Goal: Transaction & Acquisition: Obtain resource

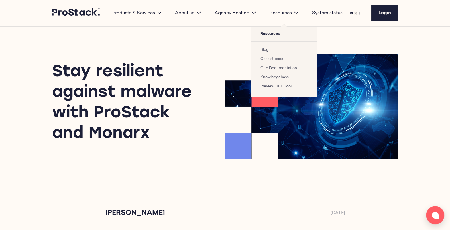
click at [266, 51] on link "Blog" at bounding box center [264, 50] width 8 height 4
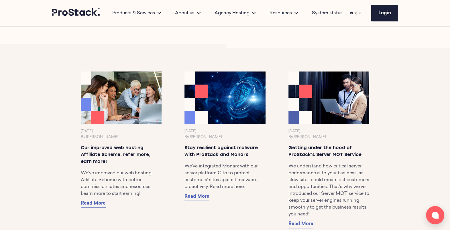
scroll to position [318, 0]
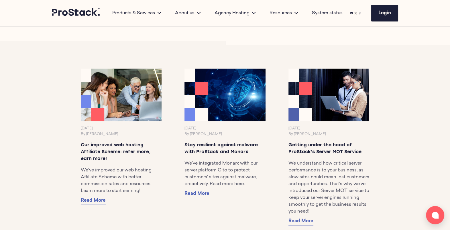
click at [143, 128] on div "[DATE] By [PERSON_NAME] Our improved web hosting Affiliate Scheme: refer more, …" at bounding box center [121, 137] width 81 height 137
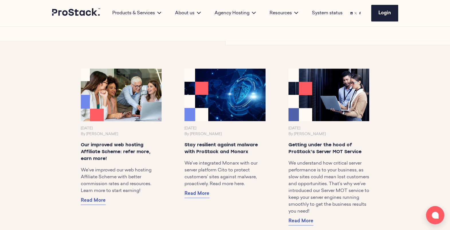
click at [137, 111] on img at bounding box center [120, 95] width 85 height 55
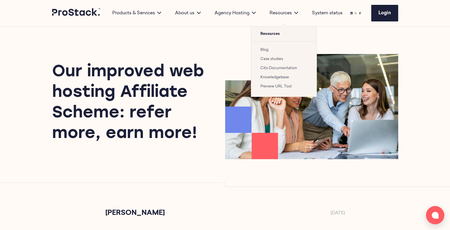
click at [267, 49] on link "Blog" at bounding box center [264, 50] width 8 height 4
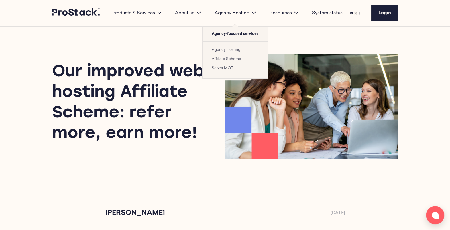
click at [234, 58] on link "Affiliate Scheme" at bounding box center [226, 59] width 29 height 4
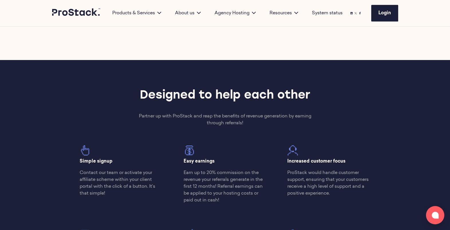
scroll to position [324, 0]
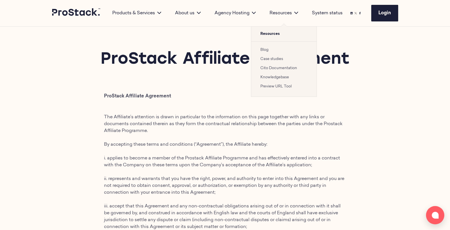
click at [265, 57] on link "Case studies" at bounding box center [271, 59] width 23 height 4
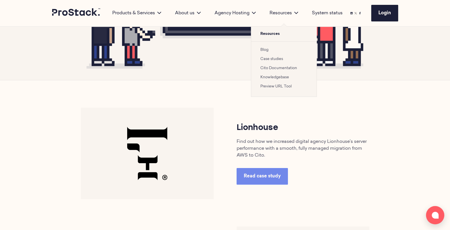
scroll to position [194, 0]
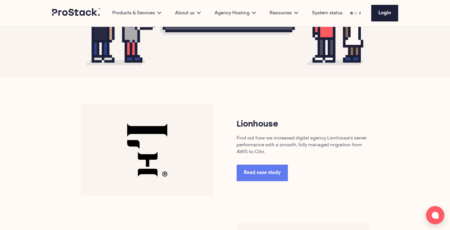
click at [261, 174] on span "Read case study" at bounding box center [262, 173] width 37 height 5
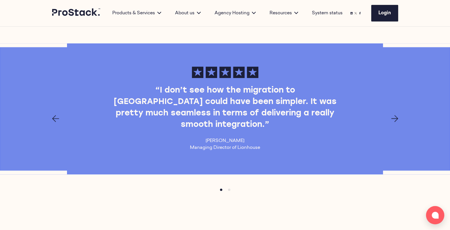
scroll to position [503, 0]
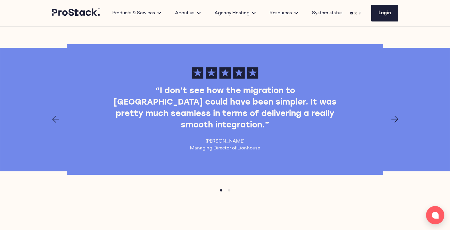
click at [390, 116] on div at bounding box center [225, 119] width 392 height 7
click at [393, 116] on icon "Next page" at bounding box center [394, 119] width 7 height 7
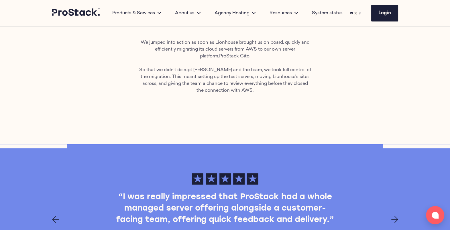
scroll to position [397, 0]
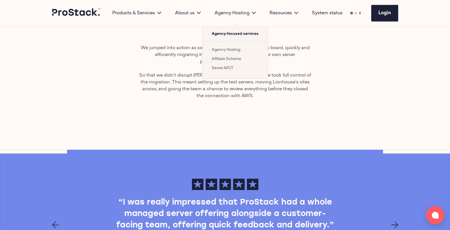
click at [226, 58] on link "Affiliate Scheme" at bounding box center [226, 59] width 29 height 4
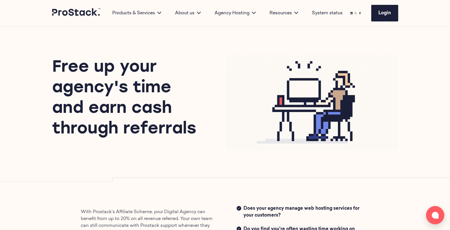
click at [249, 176] on div "Free up your agency's time and earn cash through referrals" at bounding box center [225, 102] width 392 height 151
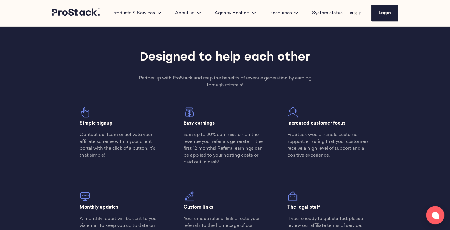
scroll to position [425, 0]
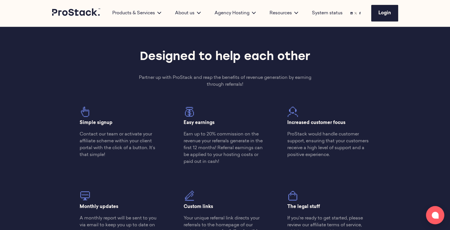
drag, startPoint x: 118, startPoint y: 123, endPoint x: 79, endPoint y: 124, distance: 38.9
click at [79, 124] on div "Simple signup Contact our team or activate your affiliate scheme within your cl…" at bounding box center [121, 135] width 104 height 57
copy p "Simple signup"
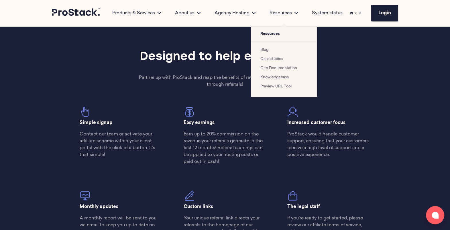
click at [266, 52] on link "Blog" at bounding box center [264, 50] width 8 height 4
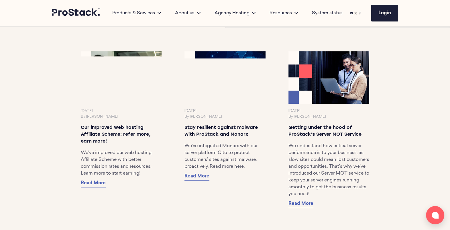
scroll to position [336, 0]
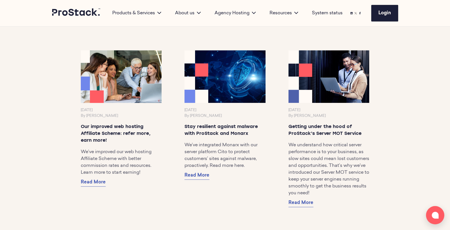
click at [117, 104] on img at bounding box center [120, 76] width 85 height 55
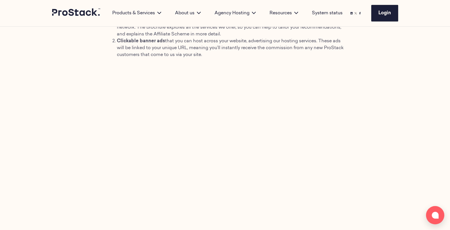
scroll to position [583, 0]
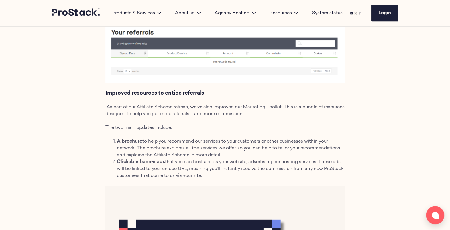
click at [232, 147] on span "to help you recommend our services to your customers or other businesses within…" at bounding box center [229, 148] width 224 height 18
click at [189, 144] on span "to help you recommend our services to your customers or other businesses within…" at bounding box center [229, 148] width 224 height 18
drag, startPoint x: 215, startPoint y: 139, endPoint x: 282, endPoint y: 143, distance: 66.8
click at [282, 143] on span "to help you recommend our services to your customers or other businesses within…" at bounding box center [229, 148] width 224 height 18
drag, startPoint x: 282, startPoint y: 143, endPoint x: 224, endPoint y: 146, distance: 57.9
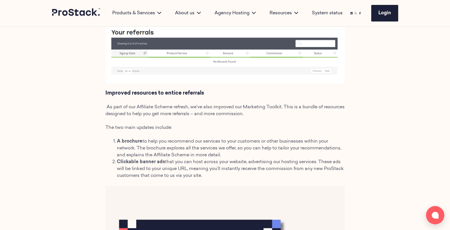
click at [224, 146] on span "to help you recommend our services to your customers or other businesses within…" at bounding box center [229, 148] width 224 height 18
click at [203, 149] on span "to help you recommend our services to your customers or other businesses within…" at bounding box center [229, 148] width 224 height 18
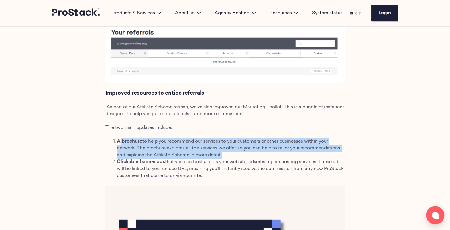
drag, startPoint x: 119, startPoint y: 141, endPoint x: 228, endPoint y: 155, distance: 109.9
click at [228, 155] on li "A brochure to help you recommend our services to your customers or other busine…" at bounding box center [231, 148] width 228 height 21
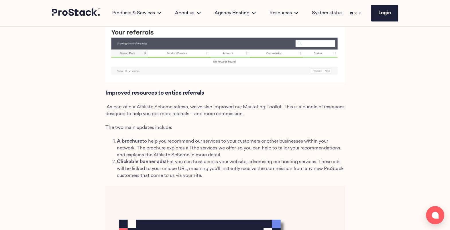
click at [105, 142] on div "Alice Hockley 14 August 2025 We want to deliver hosting services that are just …" at bounding box center [225, 150] width 258 height 1047
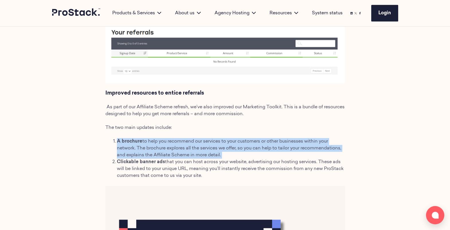
drag, startPoint x: 118, startPoint y: 143, endPoint x: 224, endPoint y: 157, distance: 107.5
click at [224, 157] on li "A brochure to help you recommend our services to your customers or other busine…" at bounding box center [231, 148] width 228 height 21
copy li "A brochure to help you recommend our services to your customers or other busine…"
click at [203, 152] on span "to help you recommend our services to your customers or other businesses within…" at bounding box center [229, 148] width 224 height 18
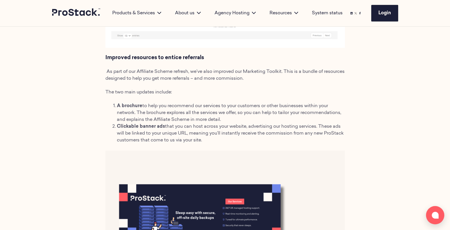
scroll to position [620, 0]
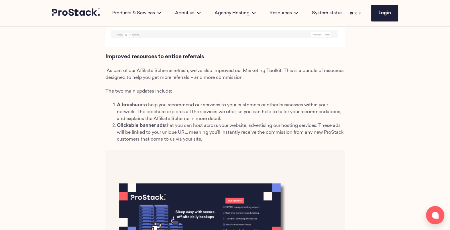
click at [232, 138] on li "Clickable banner ads that you can host across your website, advertising our hos…" at bounding box center [231, 133] width 228 height 21
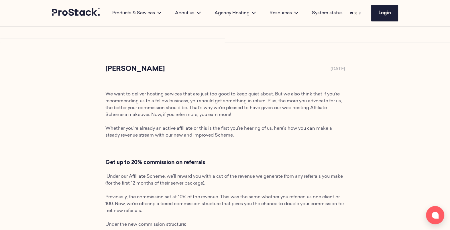
scroll to position [144, 0]
click at [199, 106] on span "We want to deliver hosting services that are just too good to keep quiet about.…" at bounding box center [223, 105] width 236 height 25
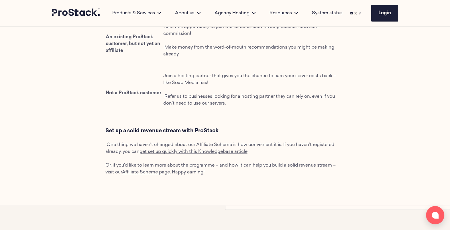
scroll to position [1107, 0]
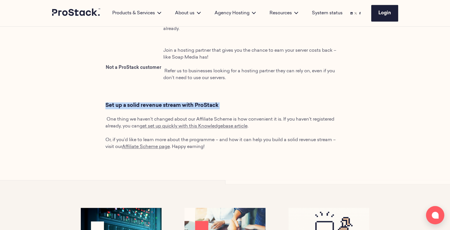
drag, startPoint x: 221, startPoint y: 109, endPoint x: 102, endPoint y: 107, distance: 118.8
copy h3 "Set up a solid revenue stream with ProStack"
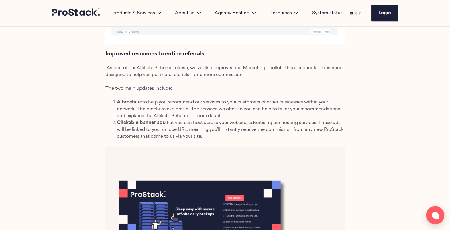
scroll to position [623, 0]
click at [200, 78] on p "As part of our Affiliate Scheme refresh, we’ve also improved our Marketing Tool…" at bounding box center [224, 71] width 239 height 14
click at [152, 66] on span "As part of our Affiliate Scheme refresh, we’ve also improved our Marketing Tool…" at bounding box center [224, 71] width 239 height 11
click at [213, 62] on div "We want to deliver hosting services that are just too good to keep quiet about.…" at bounding box center [224, 124] width 239 height 1022
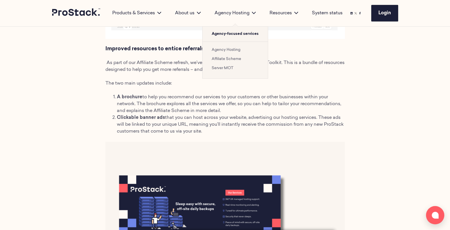
click at [230, 57] on link "Affiliate Scheme" at bounding box center [226, 59] width 29 height 4
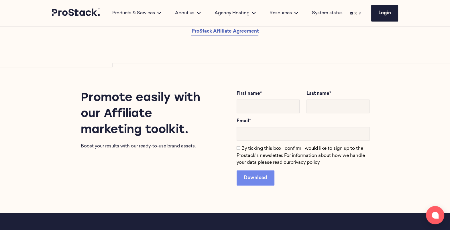
scroll to position [1185, 0]
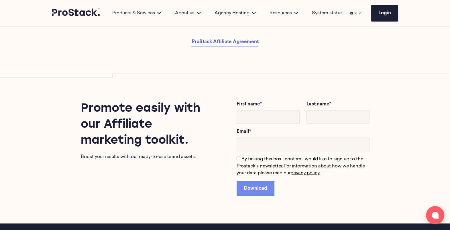
click at [120, 114] on h2 "Promote easily with our Affiliate marketing toolkit." at bounding box center [147, 125] width 133 height 48
click at [136, 115] on h2 "Promote easily with our Affiliate marketing toolkit." at bounding box center [147, 125] width 133 height 48
click at [186, 146] on h2 "Promote easily with our Affiliate marketing toolkit." at bounding box center [147, 125] width 133 height 48
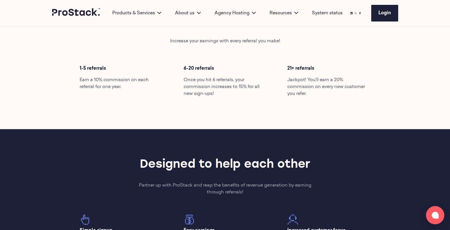
scroll to position [318, 0]
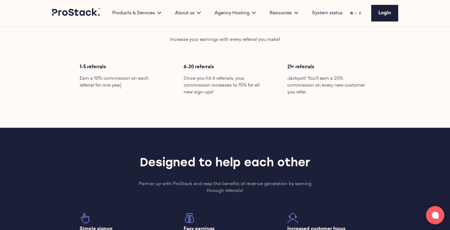
drag, startPoint x: 129, startPoint y: 102, endPoint x: 124, endPoint y: 86, distance: 16.8
click at [124, 86] on div "Boost your sales & maximise your profit Increase your earnings with every refer…" at bounding box center [225, 56] width 392 height 144
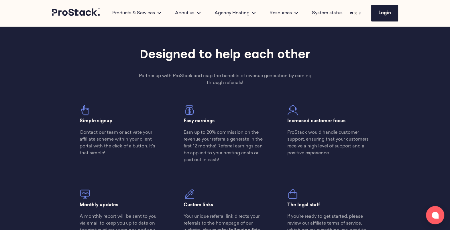
drag, startPoint x: 115, startPoint y: 123, endPoint x: 74, endPoint y: 123, distance: 40.9
click at [74, 123] on div "Simple signup Contact our team or activate your affiliate scheme within your cl…" at bounding box center [121, 133] width 104 height 57
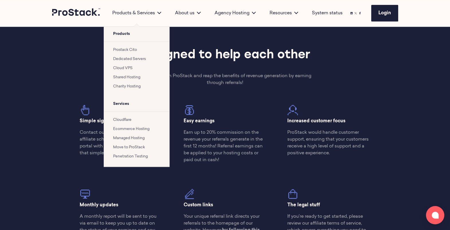
copy p "Simple signup"
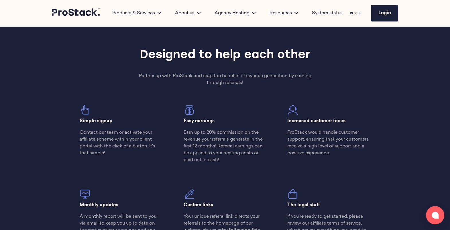
click at [109, 153] on p "Contact our team or activate your affiliate scheme within your client portal wi…" at bounding box center [121, 142] width 83 height 27
click at [105, 152] on p "Contact our team or activate your affiliate scheme within your client portal wi…" at bounding box center [121, 142] width 83 height 27
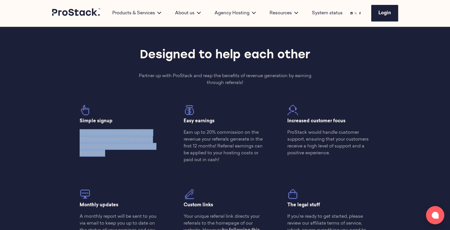
drag, startPoint x: 105, startPoint y: 152, endPoint x: 77, endPoint y: 135, distance: 32.4
click at [77, 135] on div "Simple signup Contact our team or activate your affiliate scheme within your cl…" at bounding box center [121, 133] width 104 height 57
copy p "Contact our team or activate your affiliate scheme within your client portal wi…"
drag, startPoint x: 215, startPoint y: 123, endPoint x: 182, endPoint y: 123, distance: 32.9
click at [182, 123] on div "Easy earnings Earn up to 20% commission on the revenue your referrals generate …" at bounding box center [225, 137] width 104 height 64
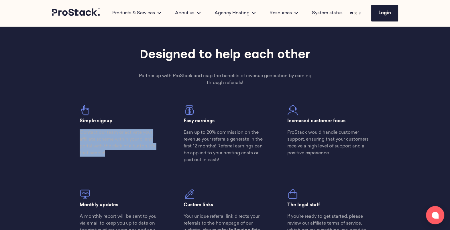
copy p "Easy earnings"
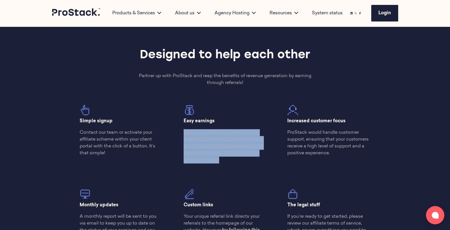
drag, startPoint x: 219, startPoint y: 159, endPoint x: 183, endPoint y: 133, distance: 44.3
click at [184, 133] on p "Earn up to 20% commission on the revenue your referrals generate in the first 1…" at bounding box center [225, 146] width 83 height 34
copy p "Earn up to 20% commission on the revenue your referrals generate in the first 1…"
drag, startPoint x: 350, startPoint y: 122, endPoint x: 288, endPoint y: 120, distance: 61.9
click at [288, 120] on p "Increased customer focus" at bounding box center [328, 121] width 83 height 7
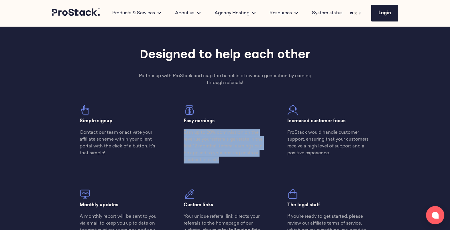
copy p "Increased customer focus"
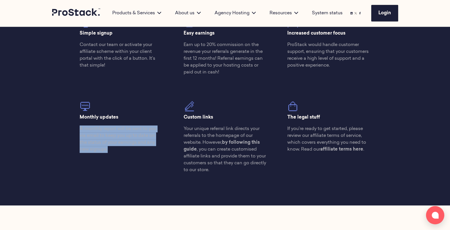
drag, startPoint x: 109, startPoint y: 149, endPoint x: 80, endPoint y: 129, distance: 35.3
click at [80, 129] on p "A monthly report will be sent to you via email to keep you up to date on the st…" at bounding box center [121, 139] width 83 height 27
copy p "A monthly report will be sent to you via email to keep you up to date on the st…"
drag, startPoint x: 123, startPoint y: 115, endPoint x: 79, endPoint y: 116, distance: 44.1
click at [80, 116] on p "Monthly updates" at bounding box center [121, 117] width 83 height 7
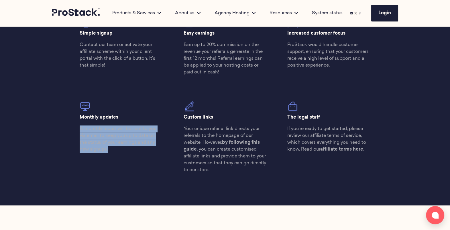
copy p "Monthly updates"
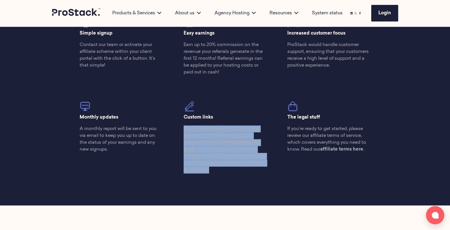
drag, startPoint x: 213, startPoint y: 172, endPoint x: 184, endPoint y: 131, distance: 50.7
click at [184, 131] on p "Your unique referral link directs your referrals to the homepage of our website…" at bounding box center [225, 150] width 83 height 48
copy p "Your unique referral link directs your referrals to the homepage of our website…"
drag, startPoint x: 214, startPoint y: 117, endPoint x: 182, endPoint y: 119, distance: 31.8
click at [182, 119] on div "Custom links Your unique referral link directs your referrals to the homepage o…" at bounding box center [225, 129] width 104 height 98
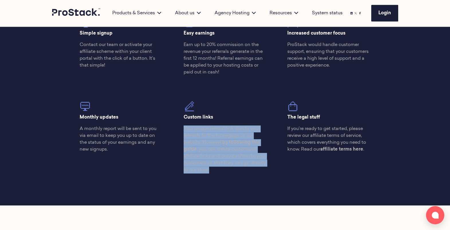
copy p "Custom links"
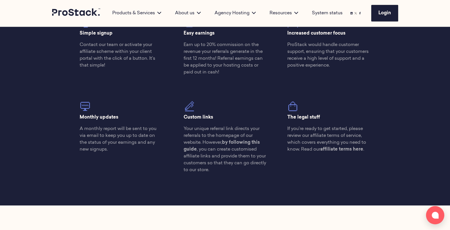
click at [282, 159] on div "Simple signup Contact our team or activate your affiliate scheme within your cl…" at bounding box center [224, 97] width 311 height 161
drag, startPoint x: 325, startPoint y: 119, endPoint x: 286, endPoint y: 118, distance: 38.7
click at [286, 118] on div "The legal stuff If you’re ready to get started, please review our affiliate ter…" at bounding box center [329, 118] width 104 height 77
copy p "The legal stuff"
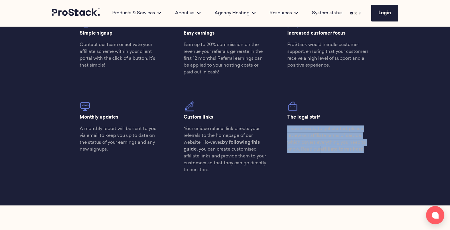
drag, startPoint x: 368, startPoint y: 150, endPoint x: 286, endPoint y: 127, distance: 84.7
click at [286, 127] on div "The legal stuff If you’re ready to get started, please review our affiliate ter…" at bounding box center [329, 118] width 104 height 77
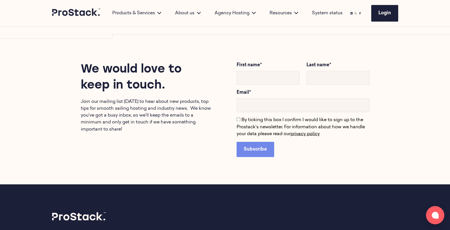
scroll to position [1225, 0]
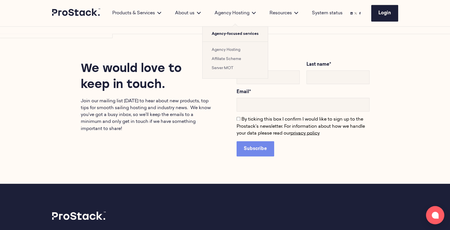
drag, startPoint x: 227, startPoint y: 47, endPoint x: 228, endPoint y: 51, distance: 4.0
click at [228, 51] on li "Agency Hosting" at bounding box center [235, 49] width 47 height 7
click at [228, 51] on link "Agency Hosting" at bounding box center [226, 50] width 29 height 4
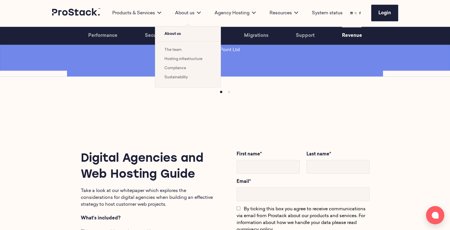
scroll to position [1616, 0]
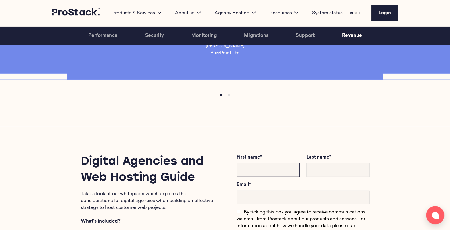
click at [266, 163] on input "text" at bounding box center [267, 170] width 63 height 14
type input "[PERSON_NAME]"
click at [334, 163] on input "text" at bounding box center [337, 170] width 63 height 14
type input "[PERSON_NAME]"
click at [281, 191] on input "email" at bounding box center [302, 198] width 133 height 14
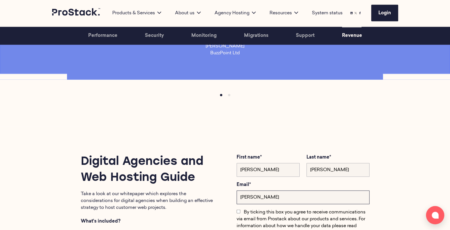
type input "[PERSON_NAME][EMAIL_ADDRESS][DOMAIN_NAME]"
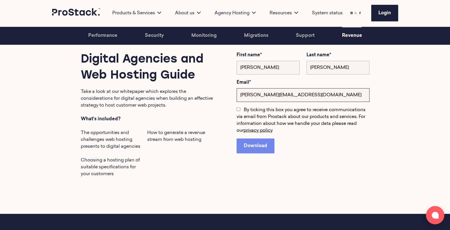
scroll to position [1720, 0]
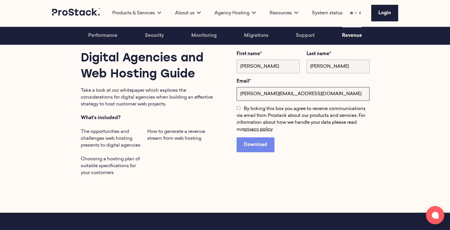
click at [236, 107] on input "By ticking this box you agree to receive communications via email from Prostack…" at bounding box center [238, 109] width 4 height 4
checkbox input "true"
click at [257, 143] on span "Download" at bounding box center [255, 145] width 23 height 5
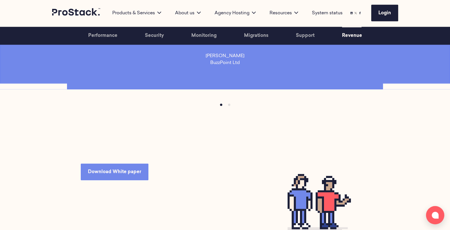
scroll to position [1585, 0]
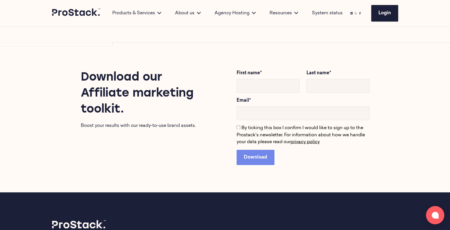
scroll to position [1197, 0]
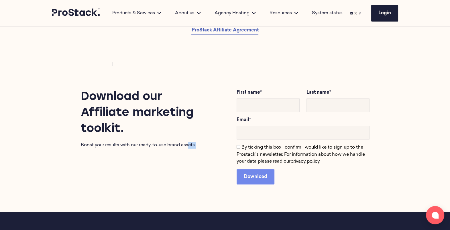
drag, startPoint x: 189, startPoint y: 148, endPoint x: 203, endPoint y: 155, distance: 15.5
click at [203, 155] on div "Download our Affiliate marketing toolkit. Boost your results with our ready-to-…" at bounding box center [214, 136] width 312 height 95
drag, startPoint x: 203, startPoint y: 155, endPoint x: 141, endPoint y: 147, distance: 62.4
click at [141, 147] on div "Download our Affiliate marketing toolkit. Boost your results with our ready-to-…" at bounding box center [136, 119] width 156 height 60
click at [200, 167] on div "Download our Affiliate marketing toolkit. Boost your results with our ready-to-…" at bounding box center [214, 136] width 312 height 95
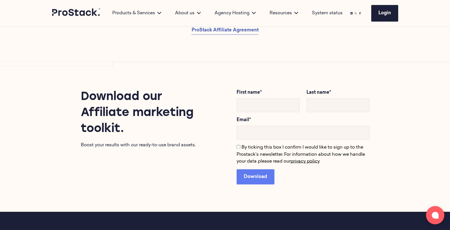
drag, startPoint x: 17, startPoint y: 70, endPoint x: 266, endPoint y: 186, distance: 274.8
drag, startPoint x: 266, startPoint y: 186, endPoint x: 178, endPoint y: 205, distance: 89.7
click at [178, 205] on div "Download our Affiliate marketing toolkit. Boost your results with our ready-to-…" at bounding box center [225, 137] width 334 height 150
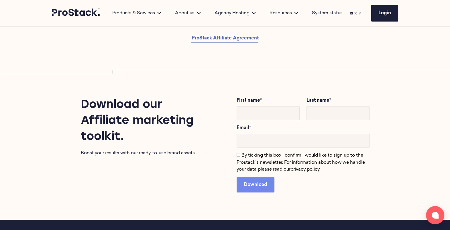
scroll to position [1194, 0]
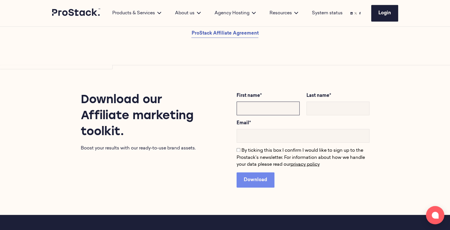
click at [270, 115] on input "text" at bounding box center [267, 109] width 63 height 14
type input "[PERSON_NAME]"
click at [330, 115] on input "text" at bounding box center [337, 109] width 63 height 14
type input "[PERSON_NAME]"
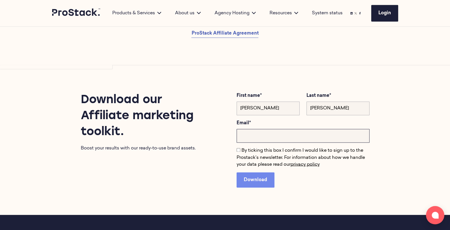
click at [282, 143] on input "email" at bounding box center [302, 136] width 133 height 14
type input "[PERSON_NAME][EMAIL_ADDRESS][DOMAIN_NAME]"
click at [238, 152] on input "By ticking this box I confirm I would like to sign up to the Prostack’s newslet…" at bounding box center [238, 150] width 4 height 4
checkbox input "true"
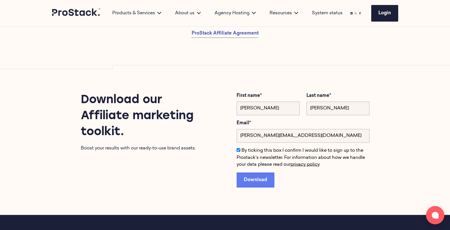
click at [256, 182] on span "Download" at bounding box center [255, 180] width 23 height 5
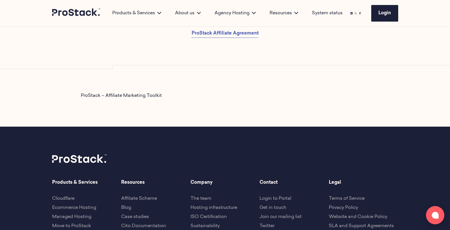
click at [133, 98] on link "ProStack – Affiliate Marketing Toolkit" at bounding box center [121, 96] width 81 height 5
click at [357, 99] on div "ProStack – Affiliate Marketing Toolkit" at bounding box center [219, 95] width 300 height 7
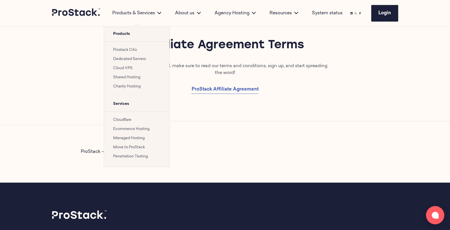
scroll to position [1138, 0]
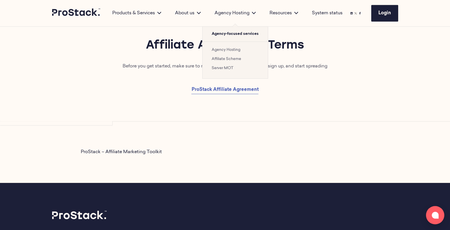
click at [232, 61] on link "Affiliate Scheme" at bounding box center [226, 59] width 29 height 4
click at [224, 61] on link "Affiliate Scheme" at bounding box center [226, 59] width 29 height 4
click at [229, 58] on link "Affiliate Scheme" at bounding box center [226, 59] width 29 height 4
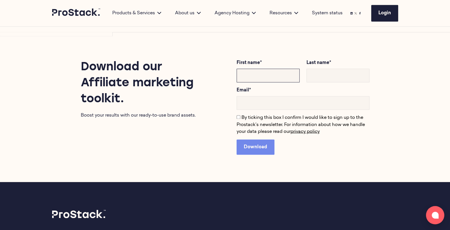
click at [264, 81] on input "text" at bounding box center [267, 76] width 63 height 14
type input "[PERSON_NAME]"
type input "[PERSON_NAME][EMAIL_ADDRESS][DOMAIN_NAME]"
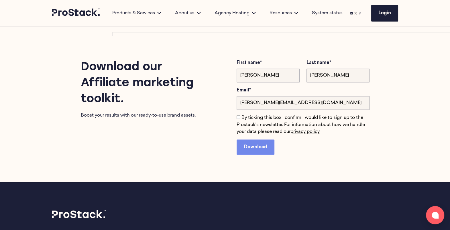
click at [181, 131] on div "Download our Affiliate marketing toolkit. Boost your results with our ready-to-…" at bounding box center [214, 107] width 312 height 95
click at [238, 119] on input "By ticking this box I confirm I would like to sign up to the Prostack’s newslet…" at bounding box center [238, 117] width 4 height 4
checkbox input "true"
click at [256, 149] on span "Download" at bounding box center [255, 147] width 23 height 5
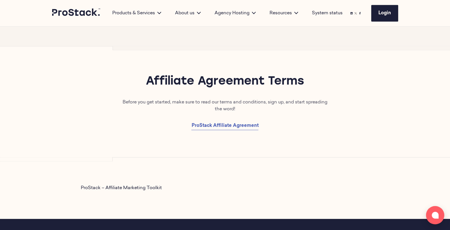
scroll to position [1105, 0]
